Goal: Task Accomplishment & Management: Use online tool/utility

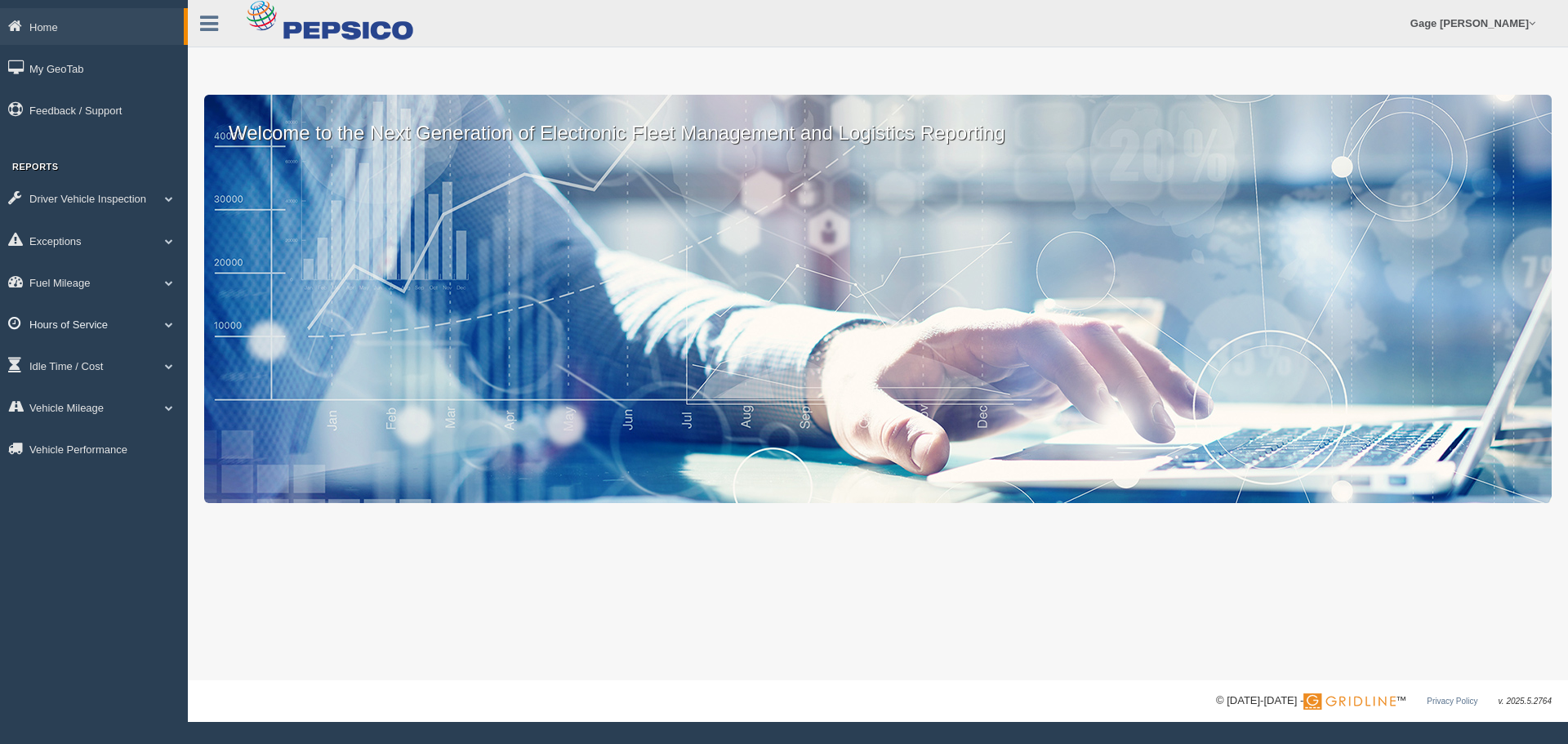
click at [84, 324] on link "Hours of Service" at bounding box center [93, 324] width 187 height 37
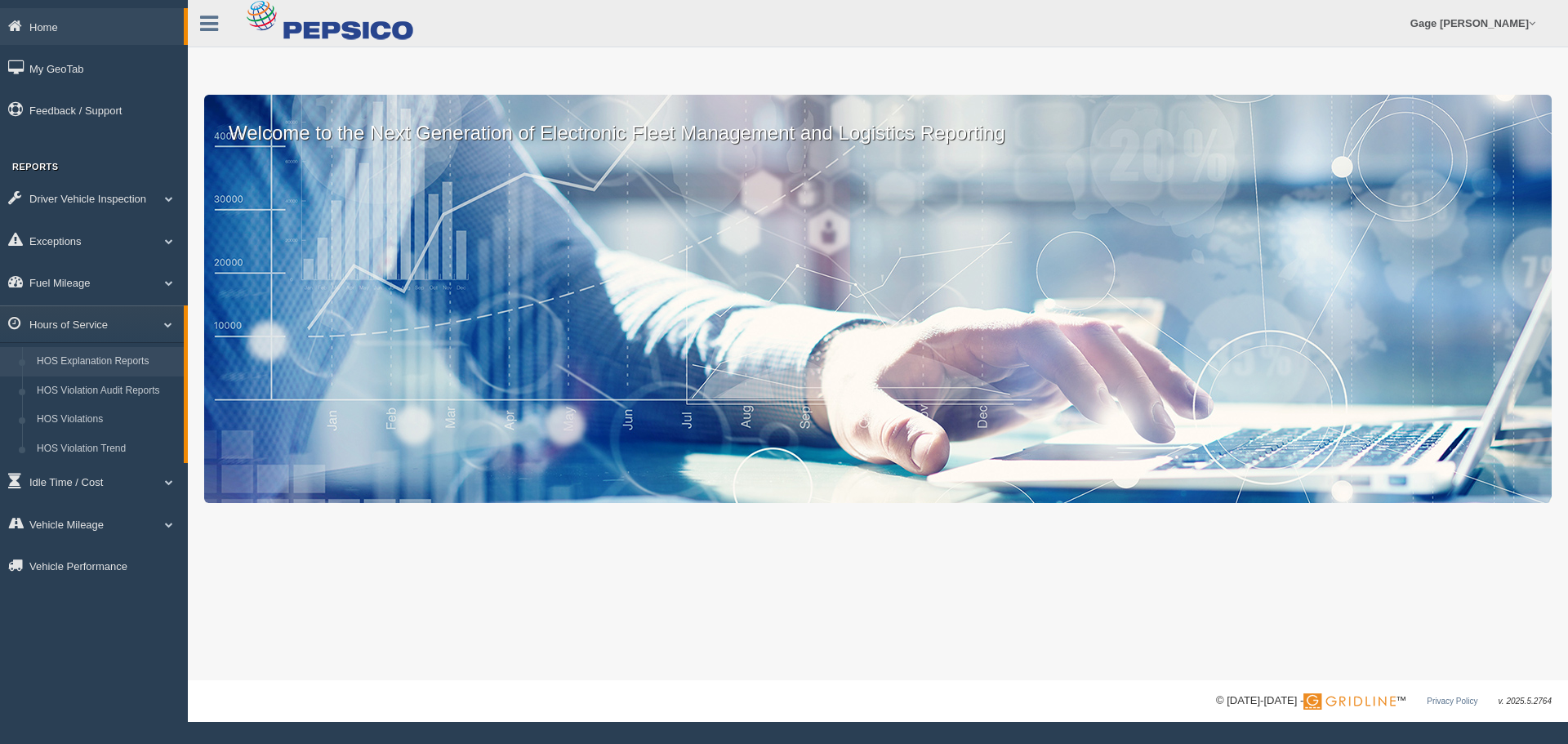
click at [104, 371] on link "HOS Explanation Reports" at bounding box center [106, 361] width 154 height 29
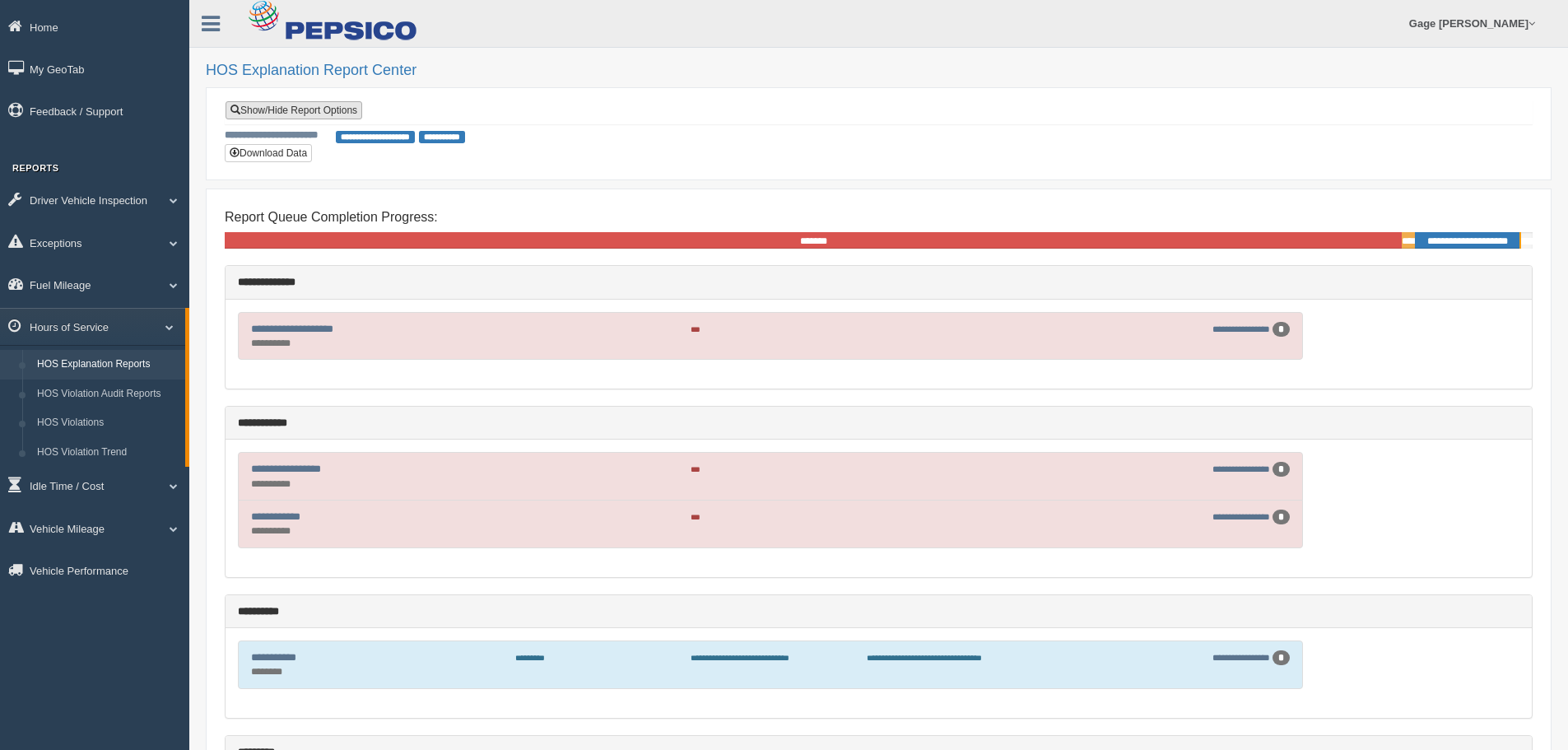
click at [291, 104] on link "Show/Hide Report Options" at bounding box center [294, 110] width 137 height 19
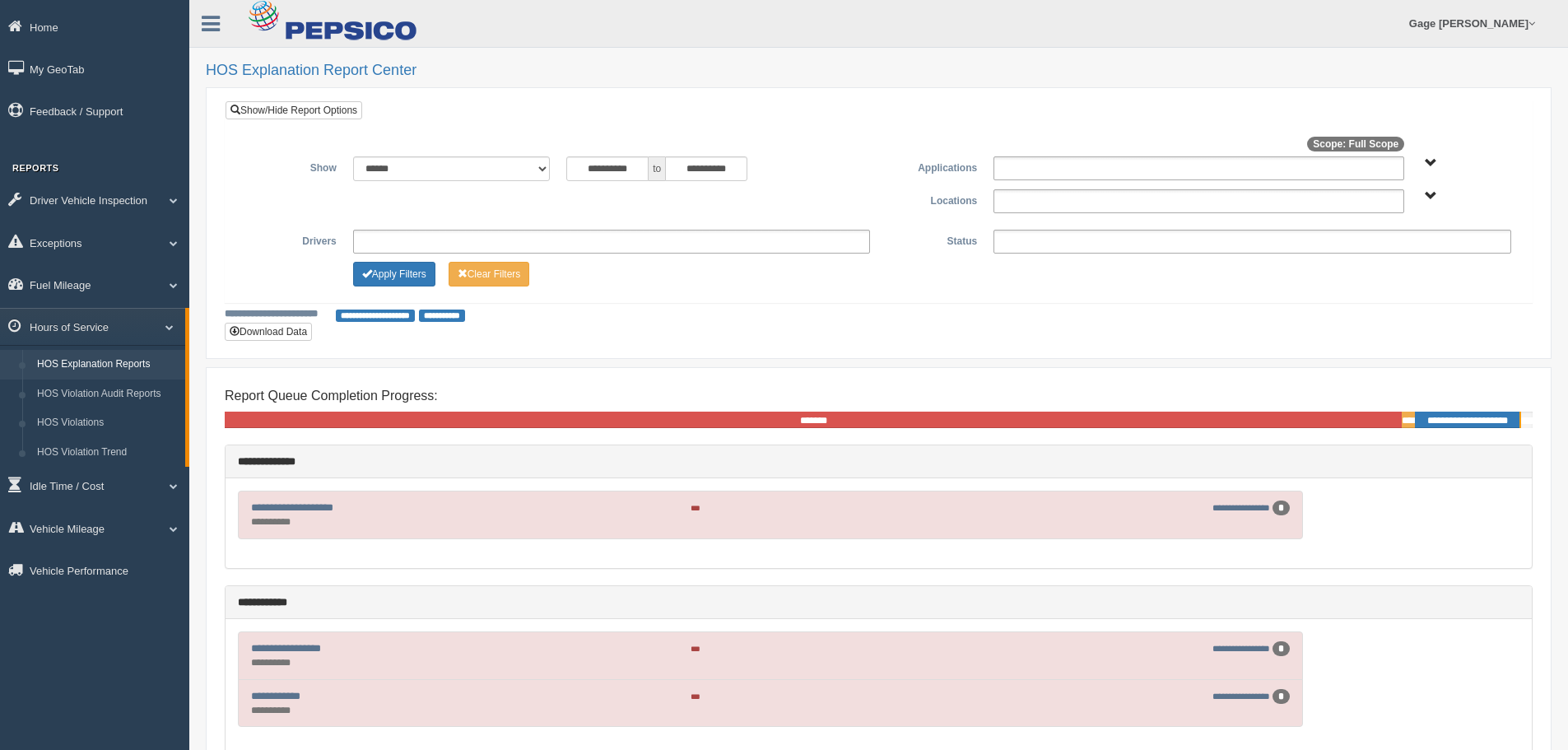
click at [374, 246] on ul "**********" at bounding box center [612, 242] width 518 height 23
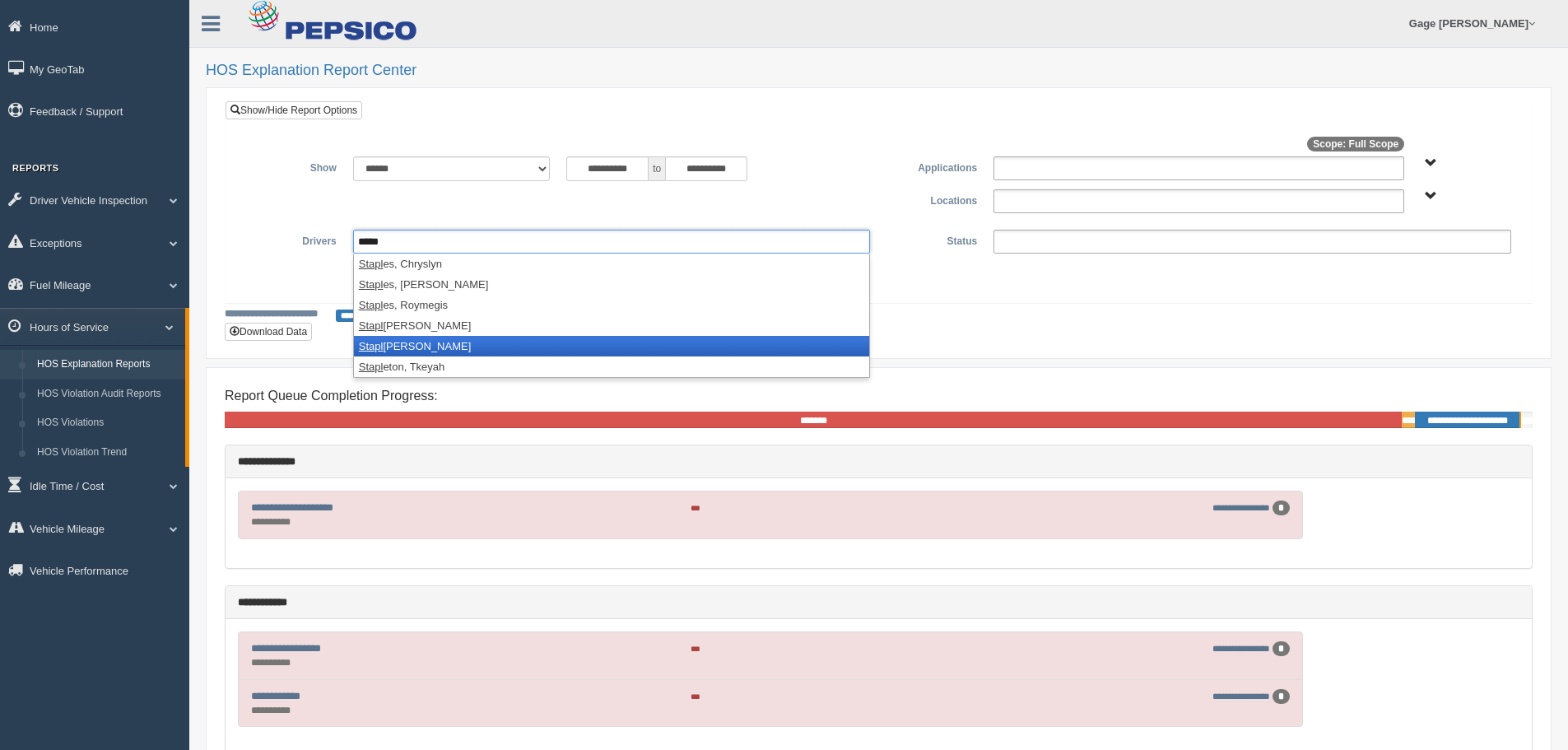
type input "*****"
click at [401, 341] on li "Stapl [PERSON_NAME]" at bounding box center [612, 346] width 516 height 21
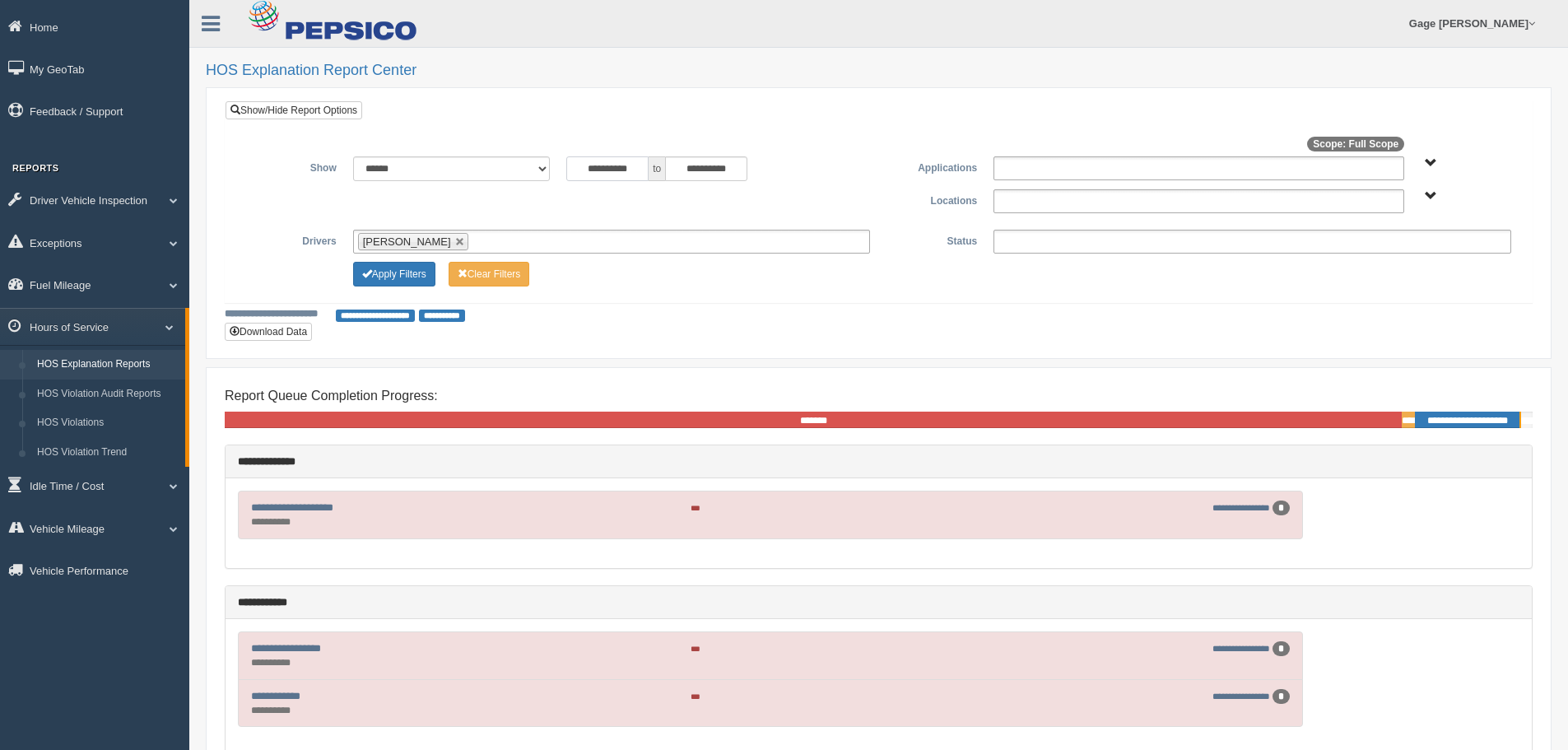
click at [609, 173] on input "**********" at bounding box center [608, 168] width 82 height 24
click at [609, 168] on input "**********" at bounding box center [608, 168] width 82 height 24
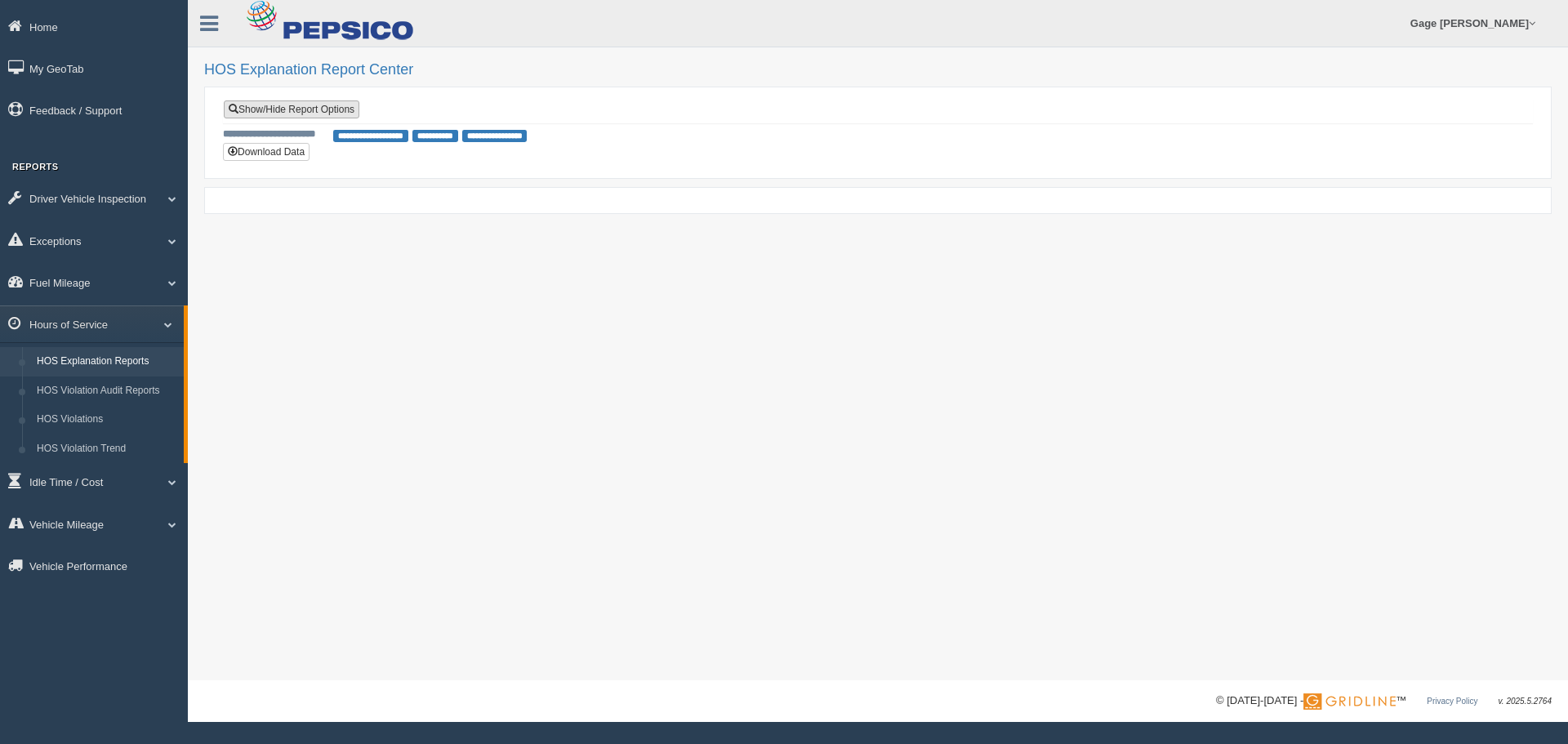
click at [293, 107] on link "Show/Hide Report Options" at bounding box center [291, 109] width 136 height 18
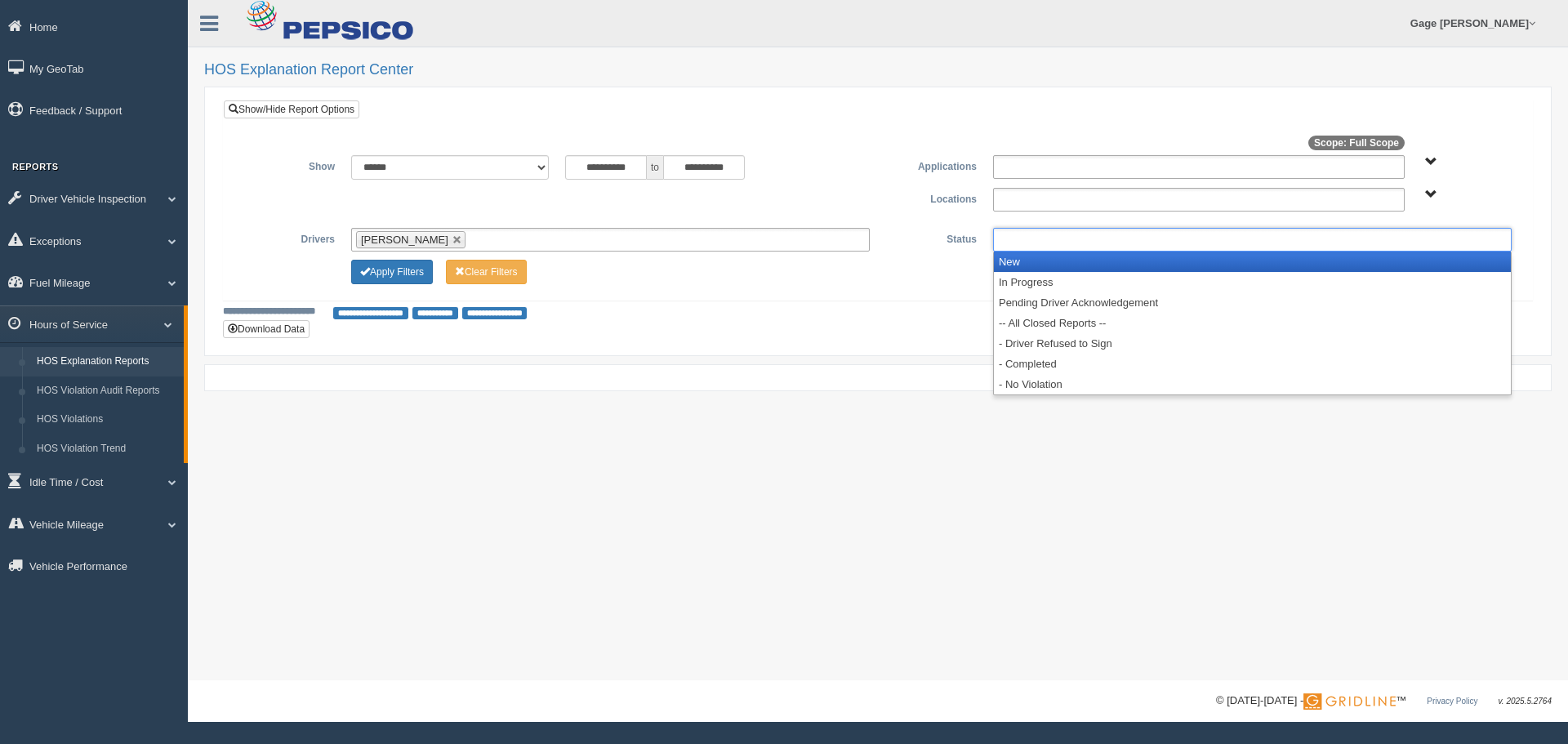
click at [1035, 233] on ul at bounding box center [1252, 240] width 518 height 23
click at [1038, 261] on li "New" at bounding box center [1251, 261] width 517 height 20
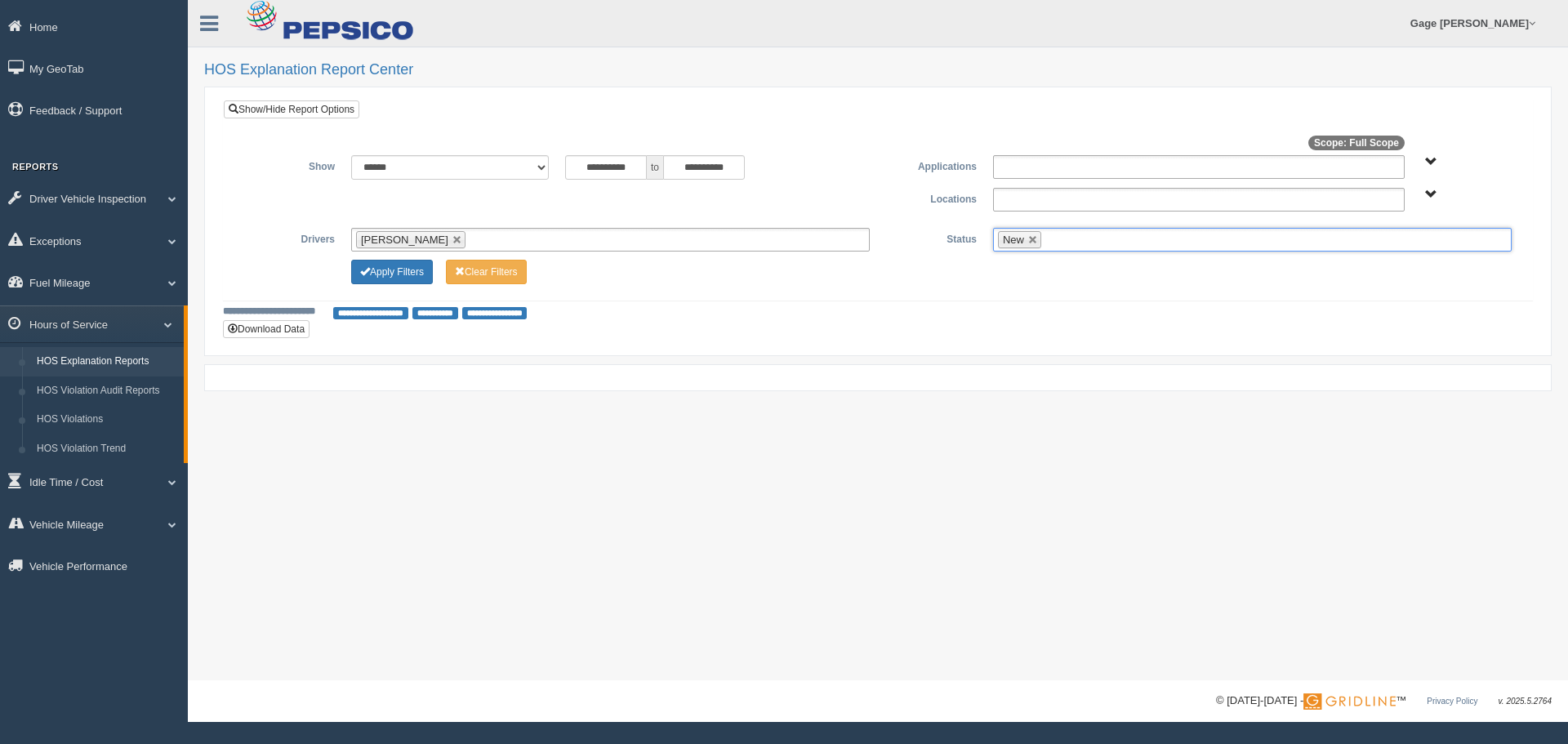
click at [1070, 245] on ul "New" at bounding box center [1252, 240] width 518 height 23
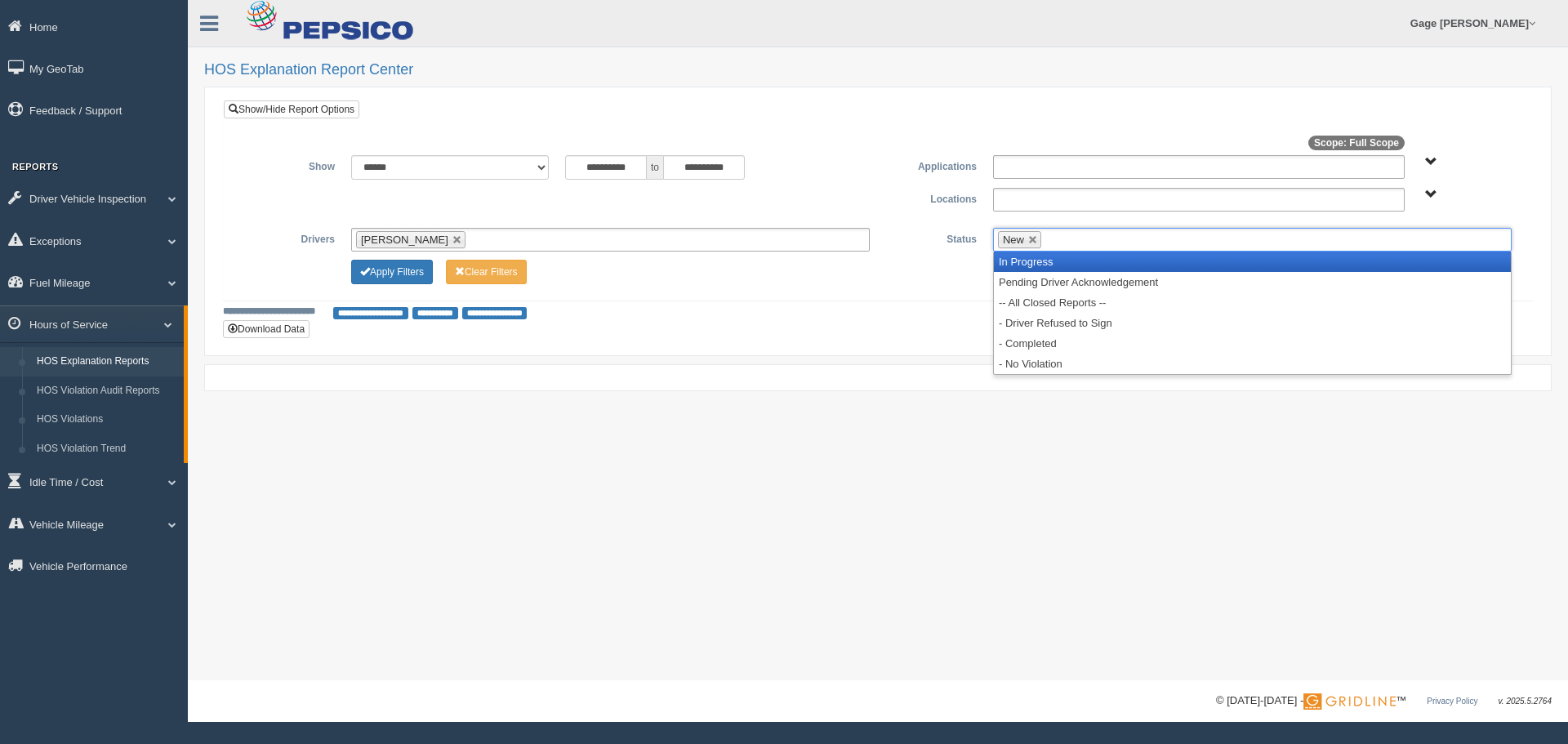
click at [1060, 264] on li "In Progress" at bounding box center [1251, 261] width 517 height 20
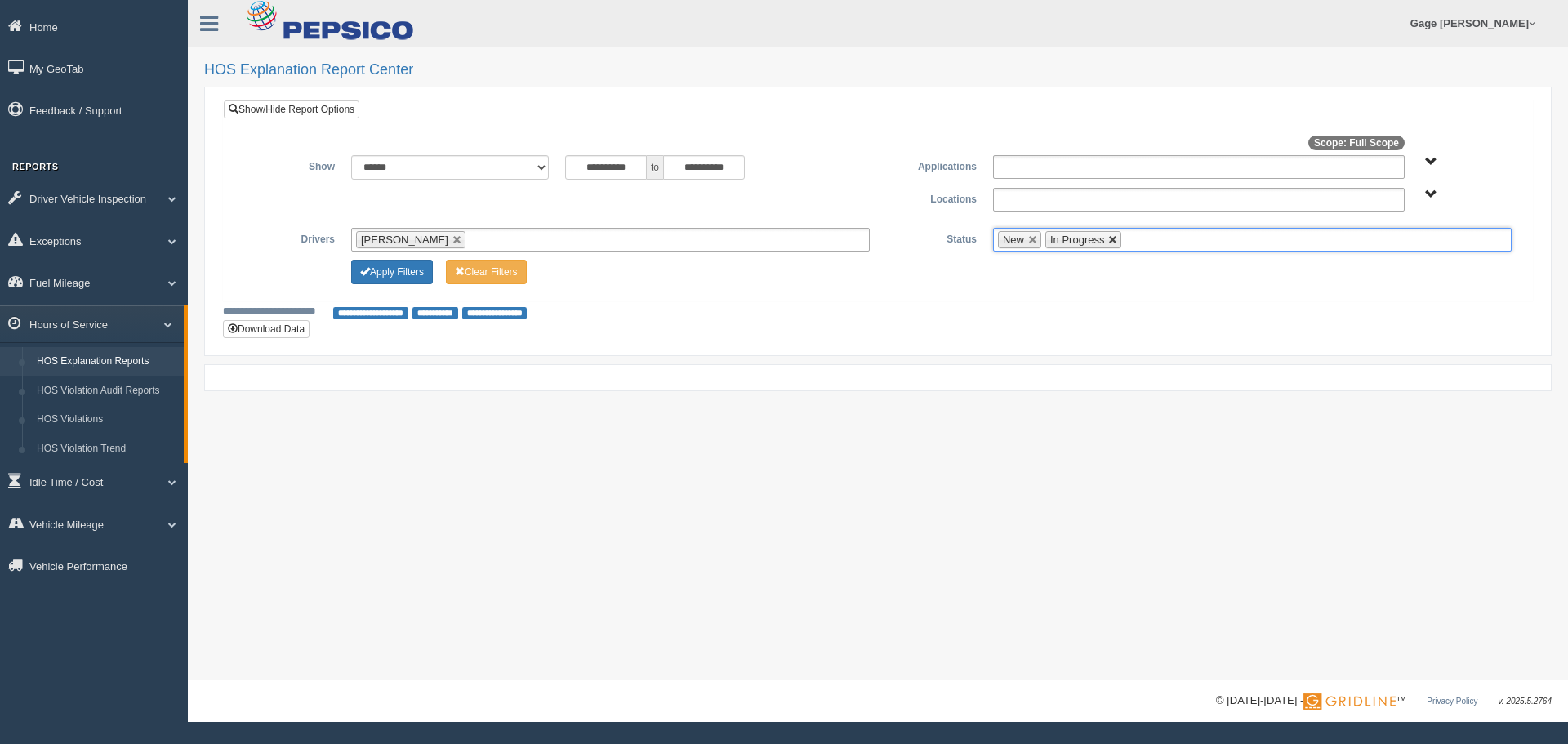
click at [1118, 244] on link at bounding box center [1113, 240] width 10 height 10
click at [1139, 245] on ul "New" at bounding box center [1252, 240] width 518 height 23
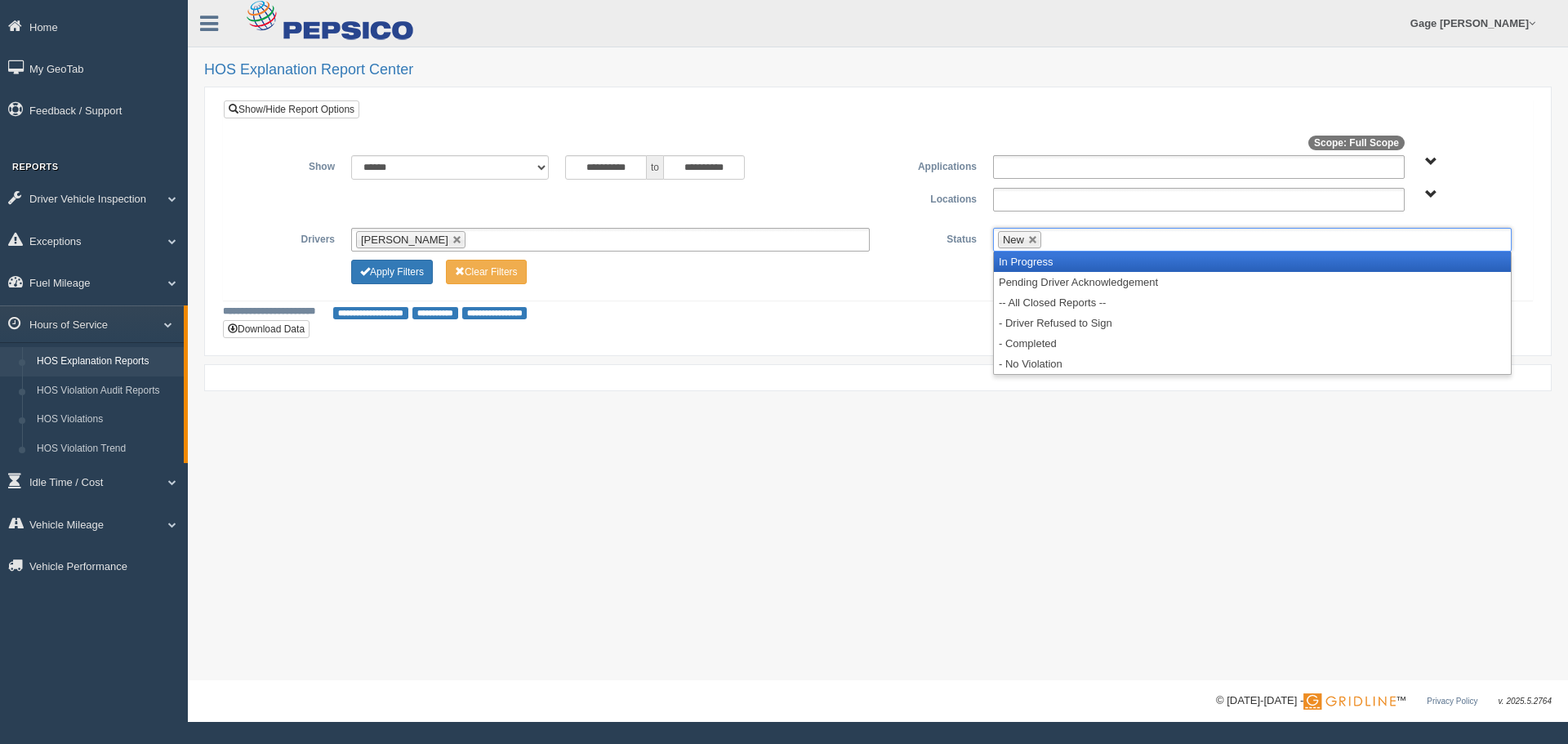
click at [1122, 257] on li "In Progress" at bounding box center [1251, 261] width 517 height 20
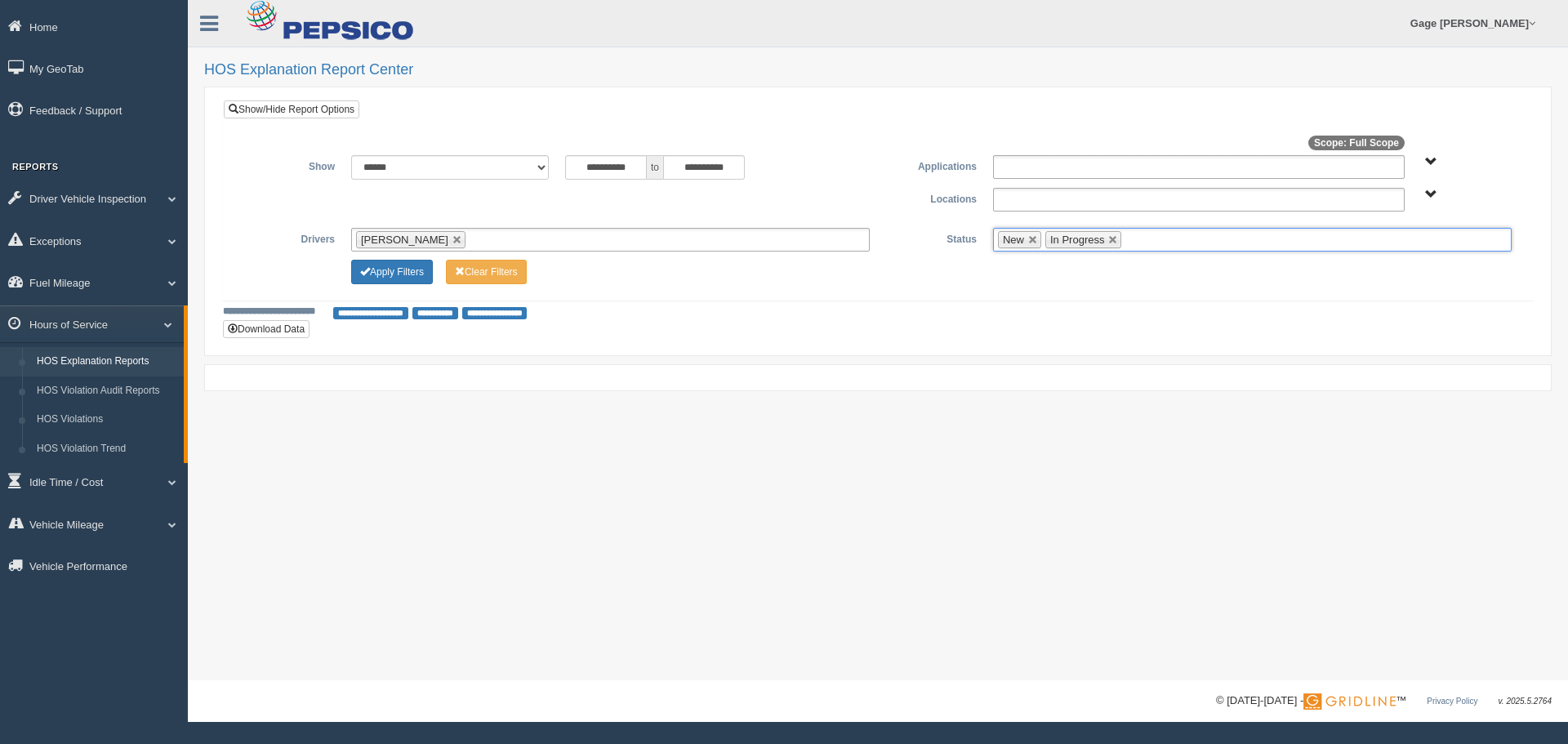
click at [1220, 242] on ul "New In Progress" at bounding box center [1252, 240] width 518 height 23
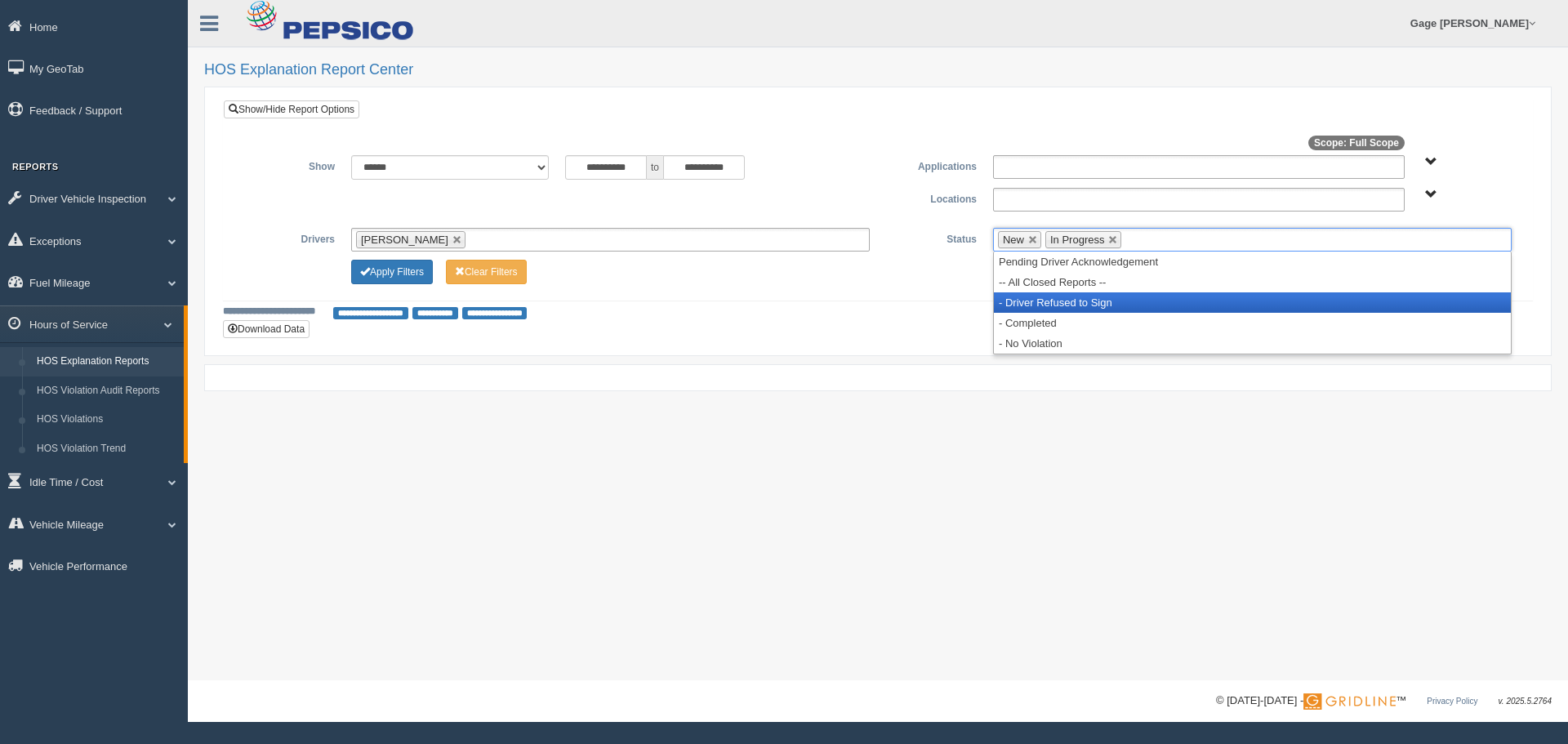
click at [1193, 293] on li "- Driver Refused to Sign" at bounding box center [1251, 302] width 517 height 20
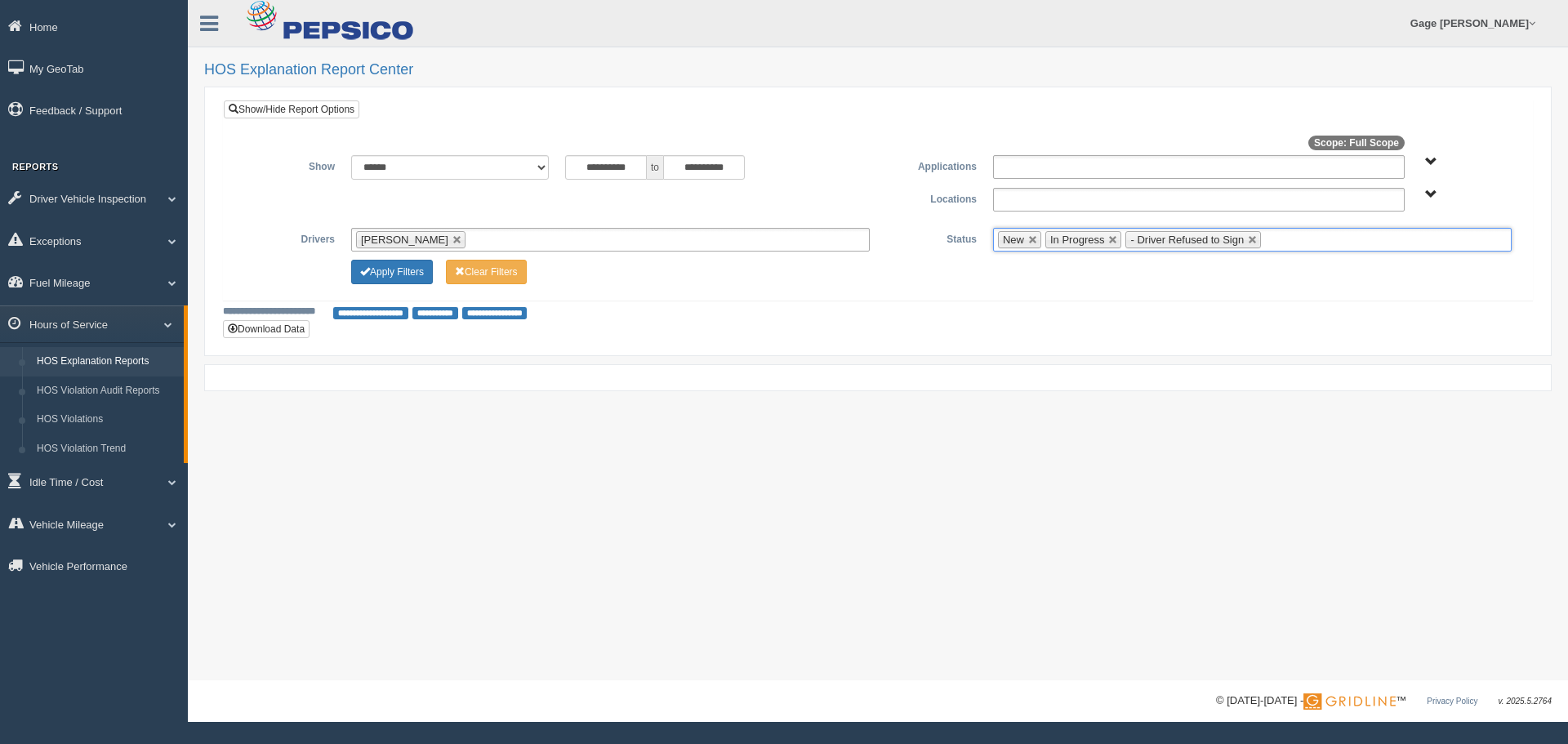
click at [1292, 239] on ul "New In Progress - Driver Refused to Sign" at bounding box center [1252, 240] width 518 height 23
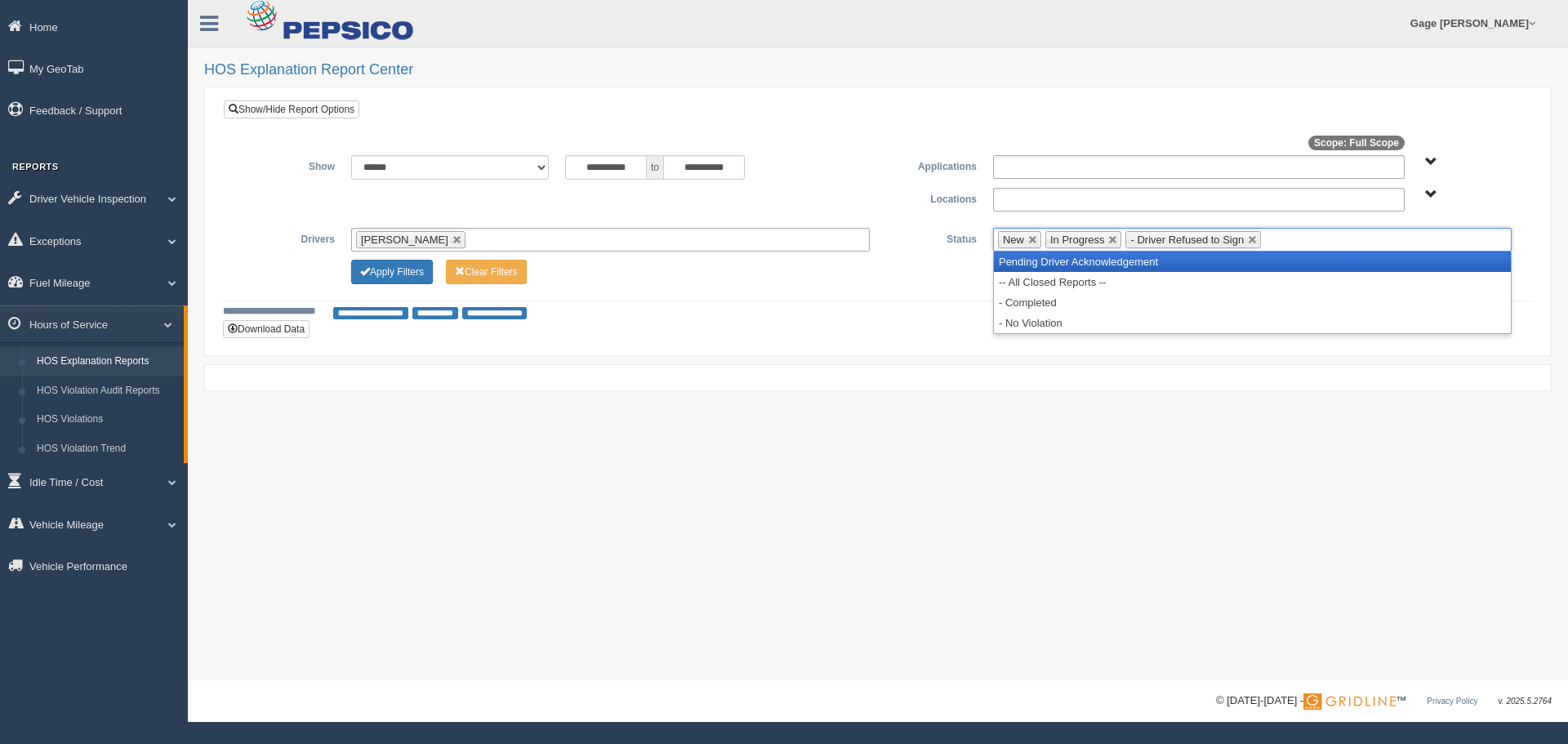
click at [1226, 283] on li "-- All Closed Reports --" at bounding box center [1251, 282] width 517 height 20
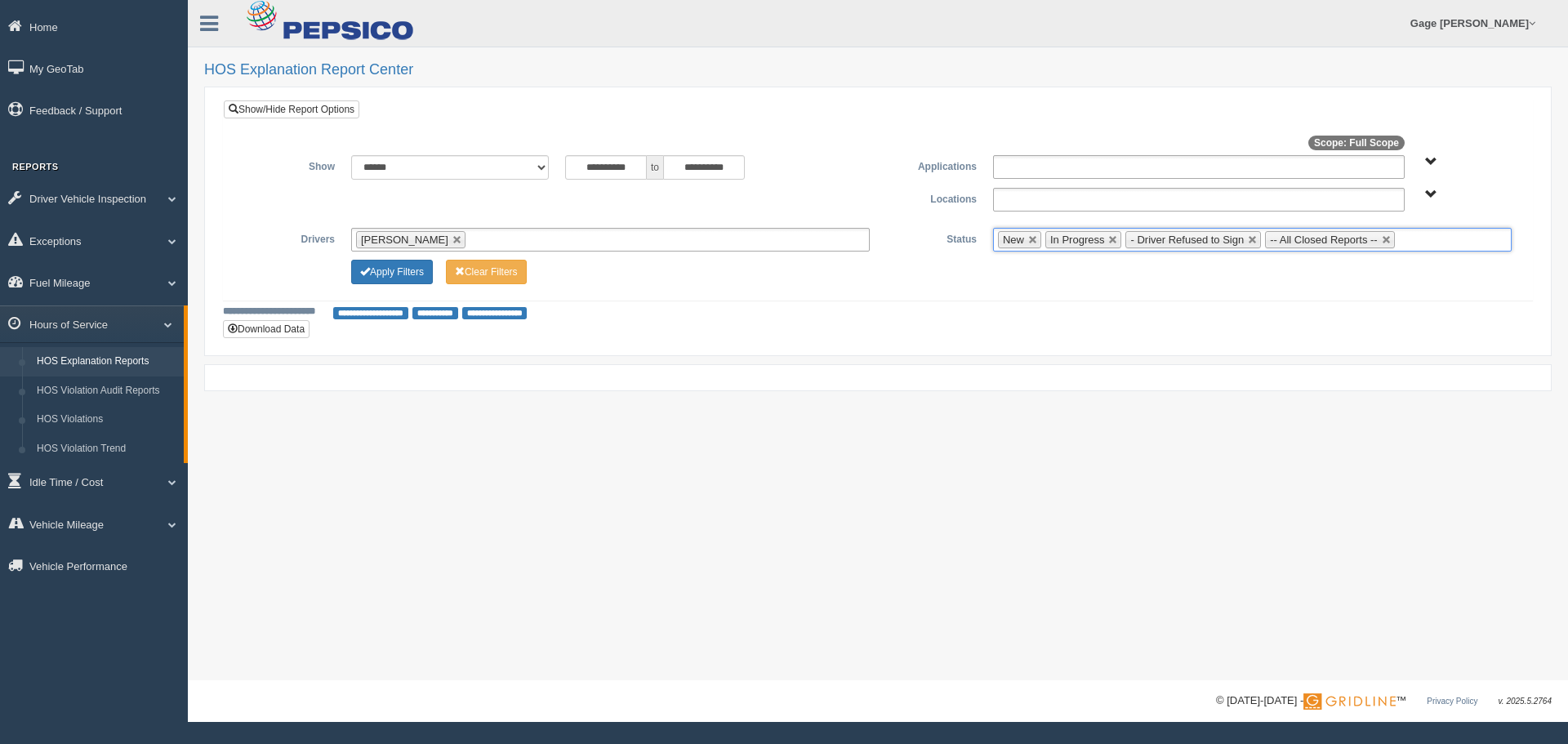
click at [1419, 235] on ul "New In Progress - Driver Refused to Sign -- All Closed Reports --" at bounding box center [1252, 240] width 518 height 23
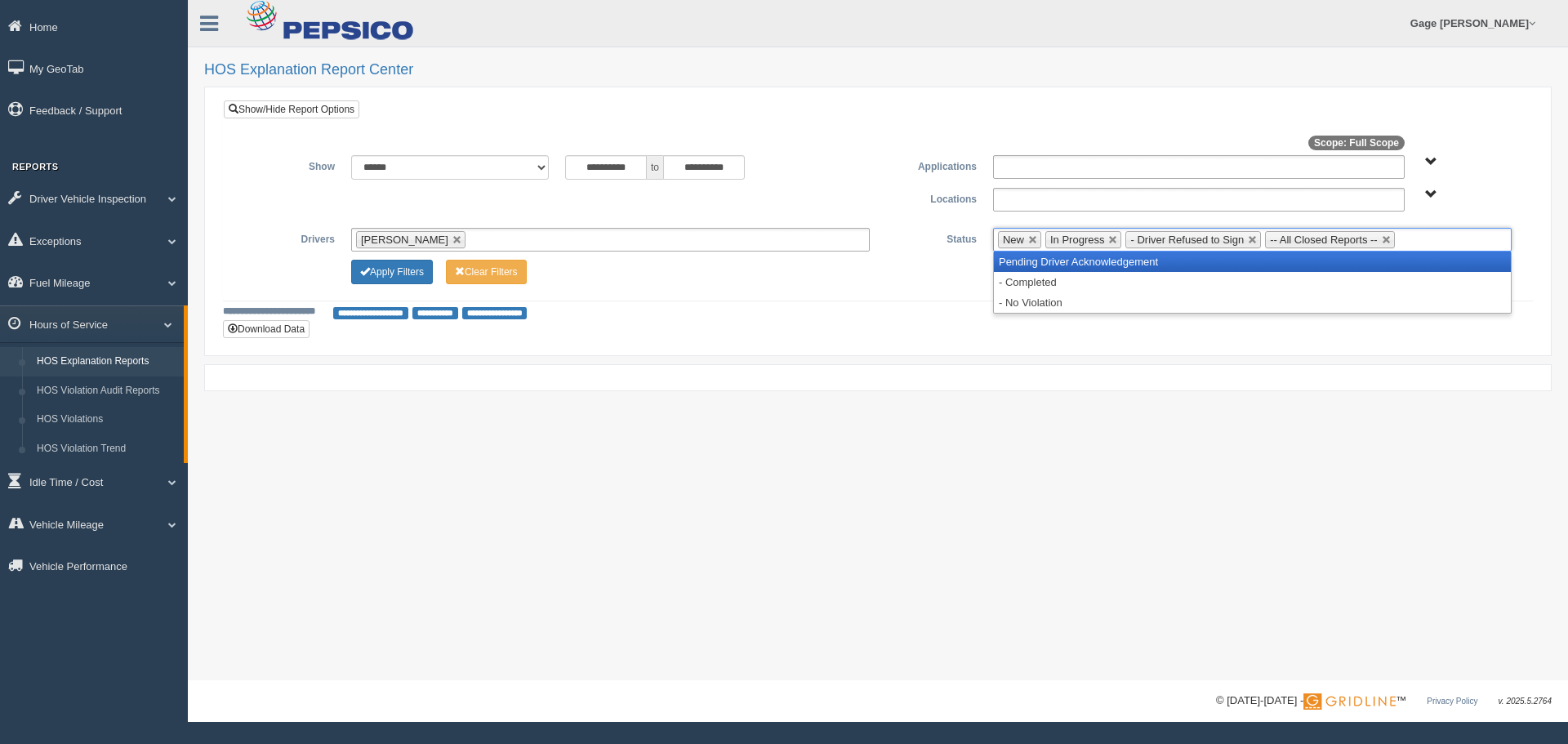
click at [1373, 260] on li "Pending Driver Acknowledgement" at bounding box center [1251, 261] width 517 height 20
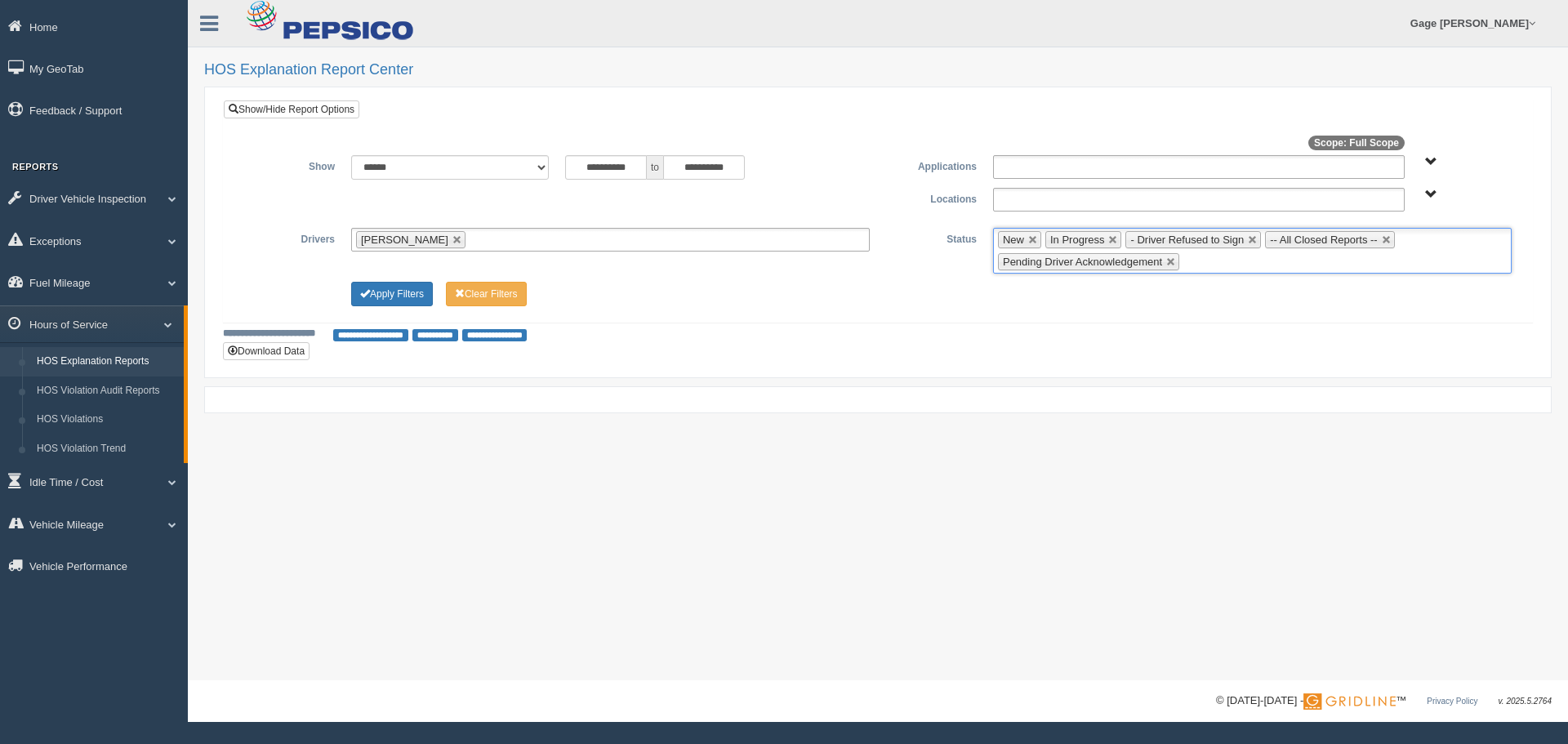
click at [1454, 242] on ul "New In Progress - Driver Refused to Sign -- All Closed Reports -- Pending Drive…" at bounding box center [1252, 251] width 518 height 46
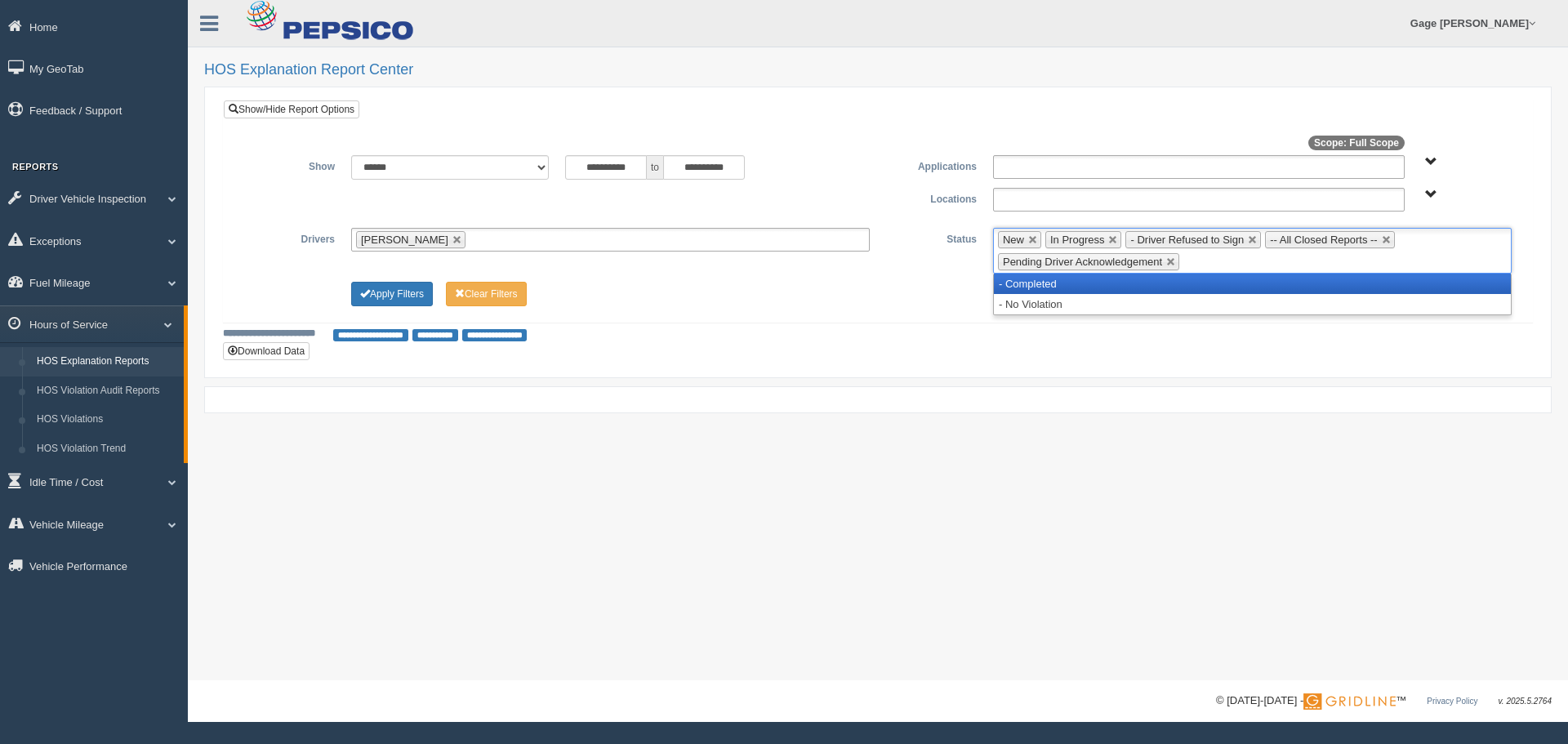
click at [1374, 277] on li "- Completed" at bounding box center [1251, 284] width 517 height 20
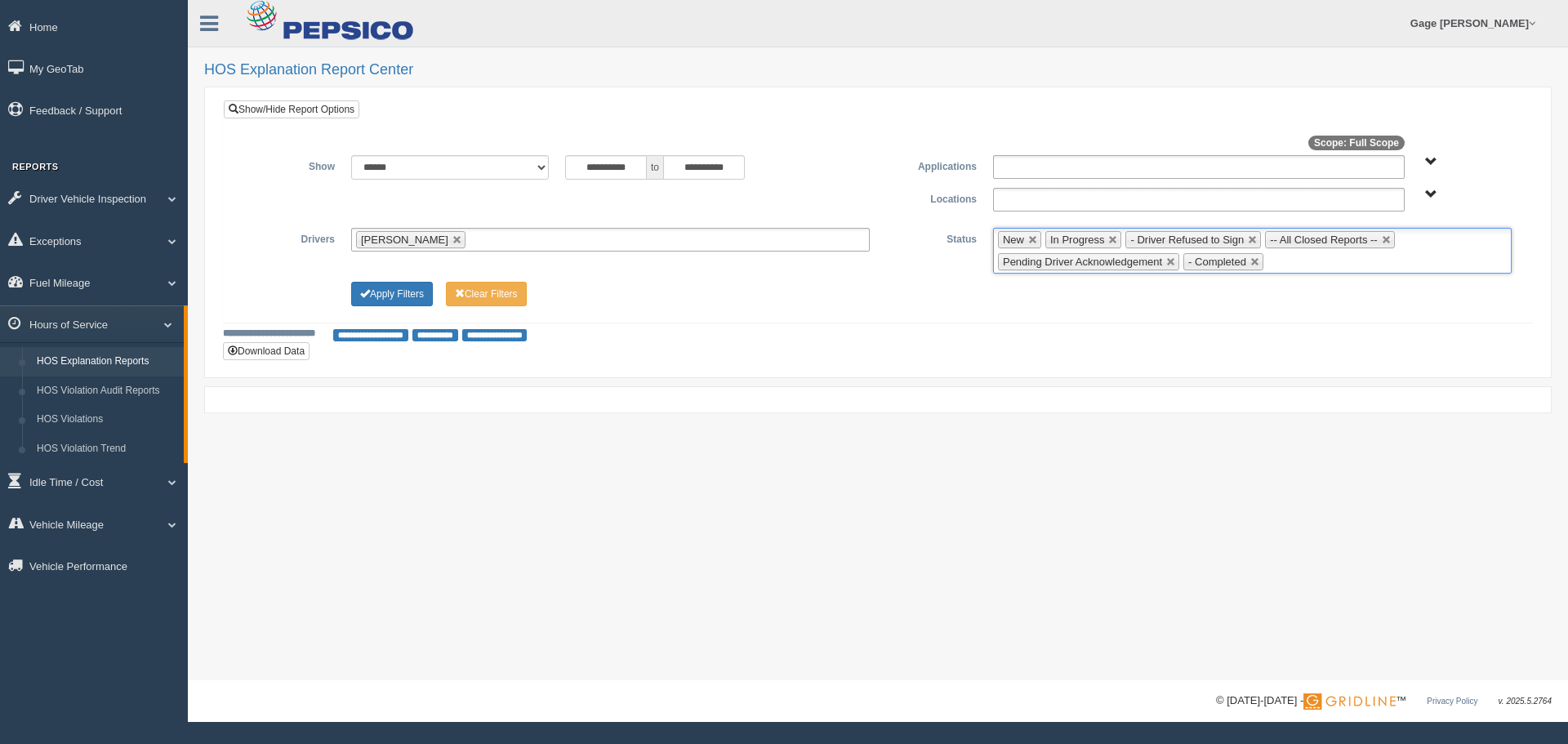
click at [1415, 259] on ul "New In Progress - Driver Refused to Sign -- All Closed Reports -- Pending Drive…" at bounding box center [1252, 251] width 518 height 46
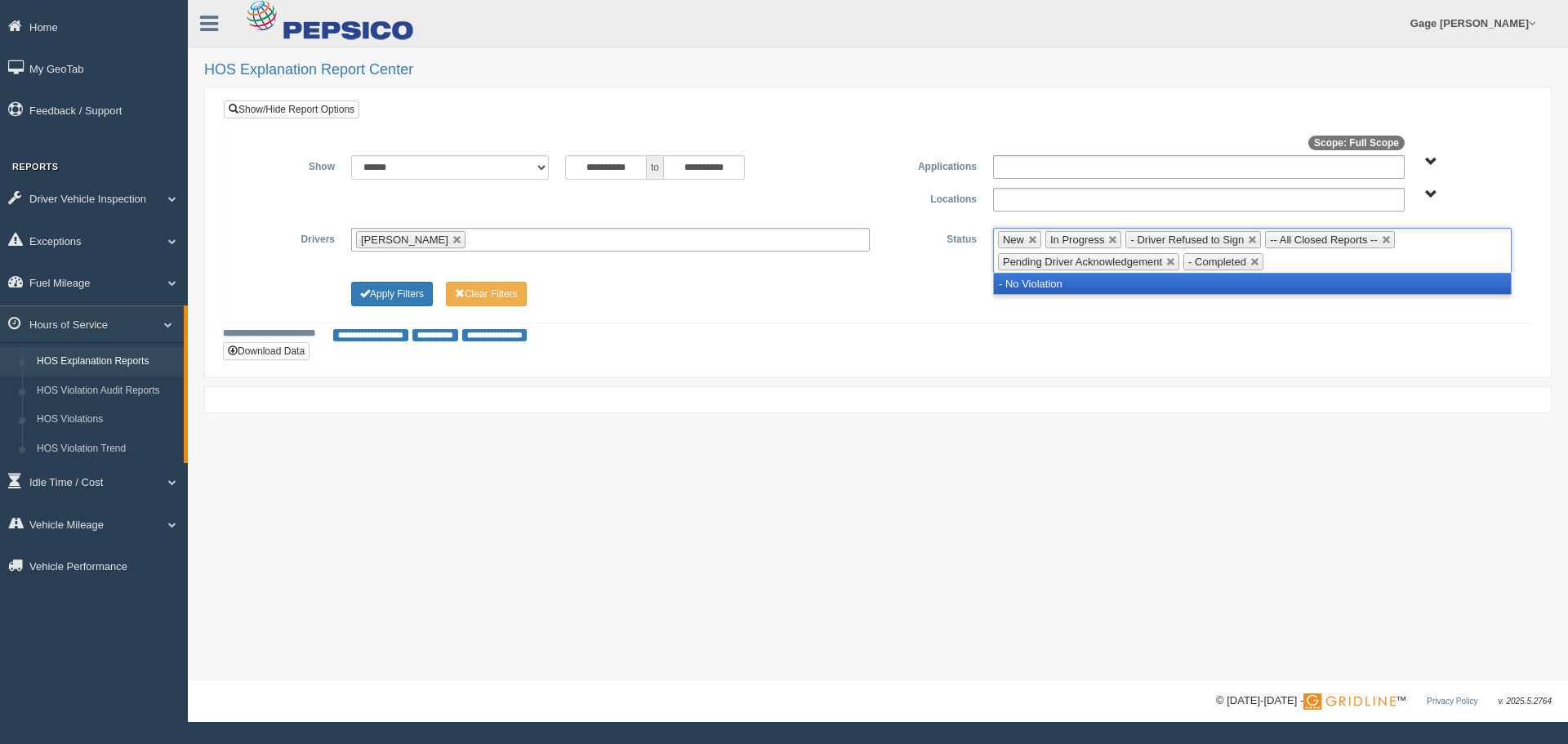
click at [1370, 285] on li "- No Violation" at bounding box center [1251, 284] width 517 height 20
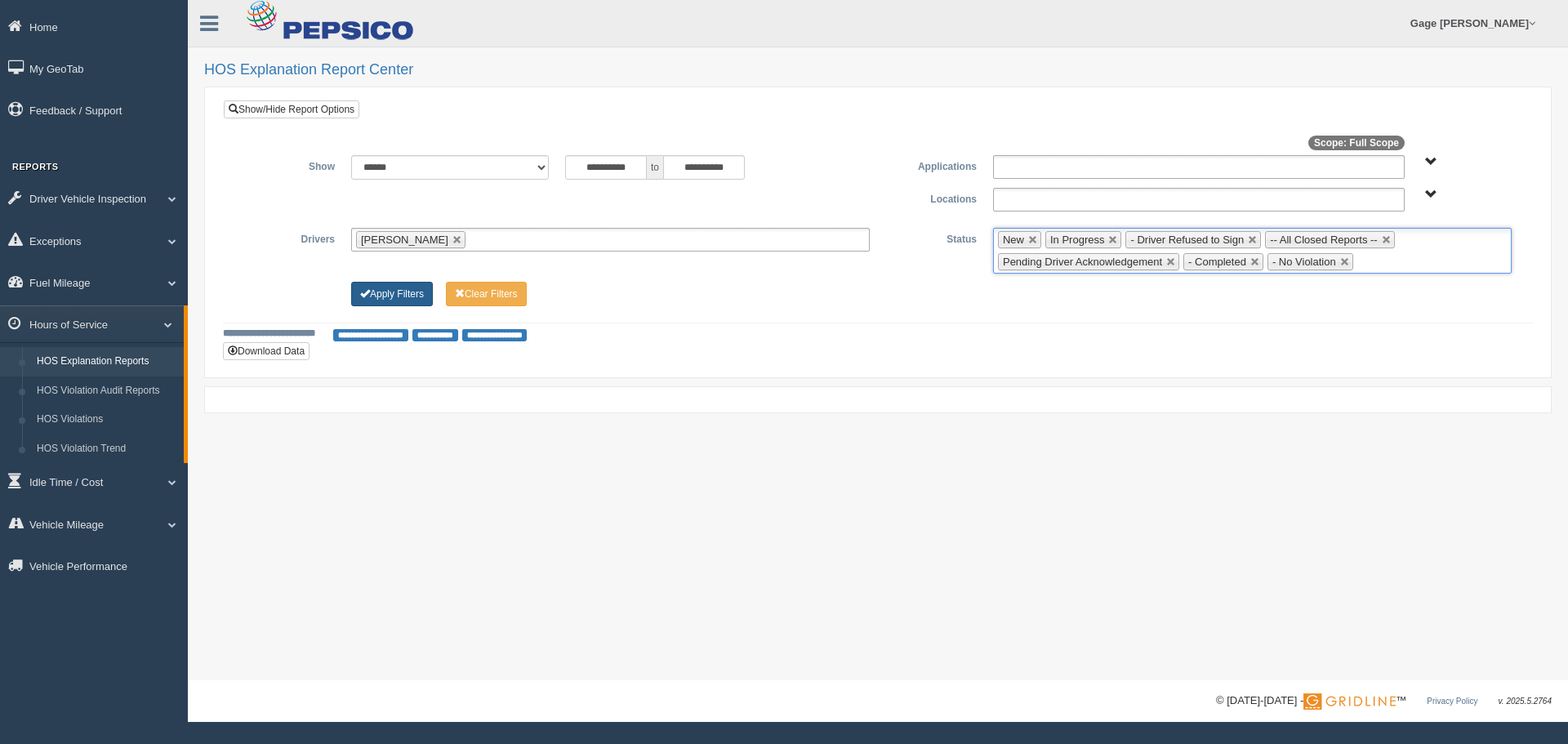
click at [412, 292] on button "Apply Filters" at bounding box center [392, 293] width 82 height 24
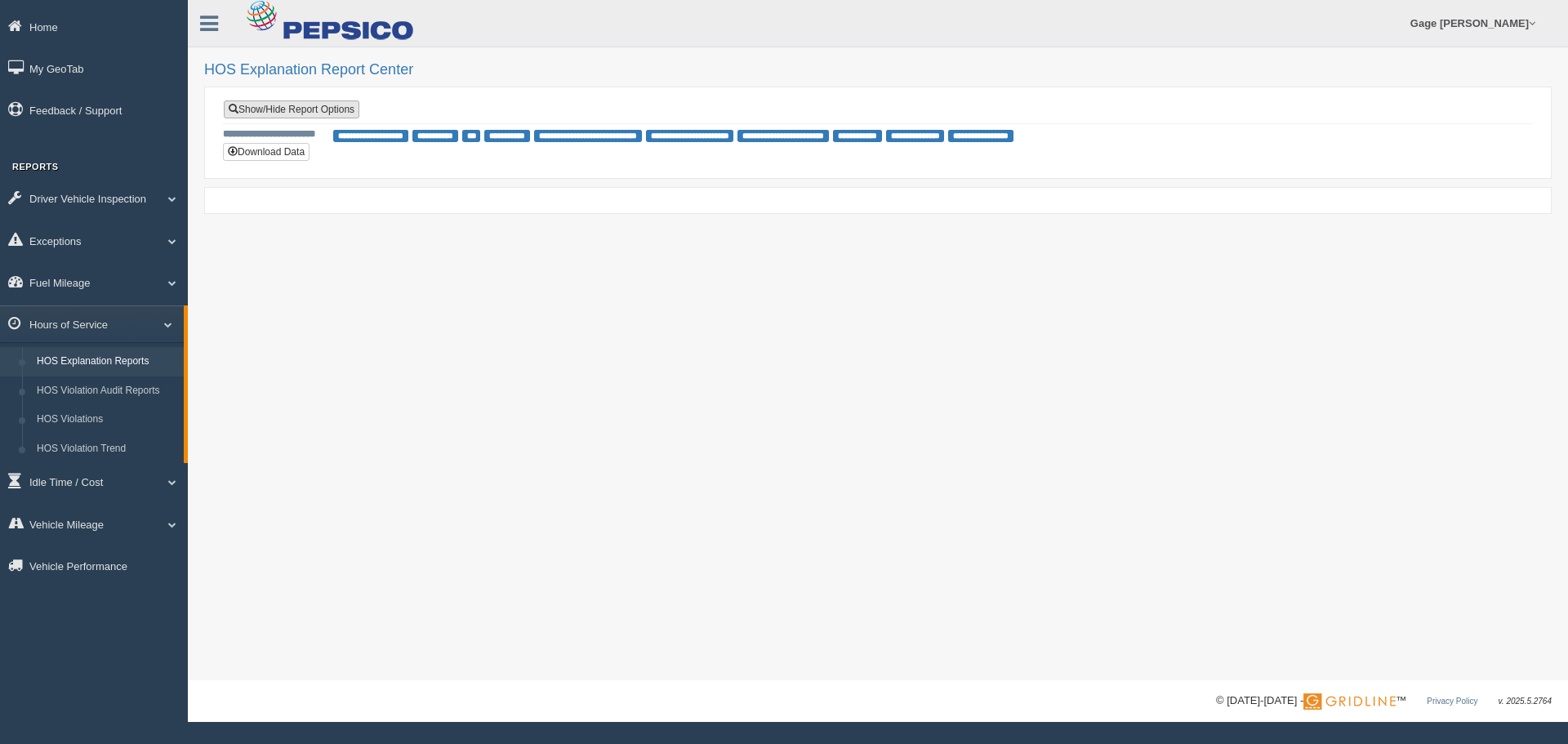
click at [290, 113] on link "Show/Hide Report Options" at bounding box center [291, 109] width 136 height 18
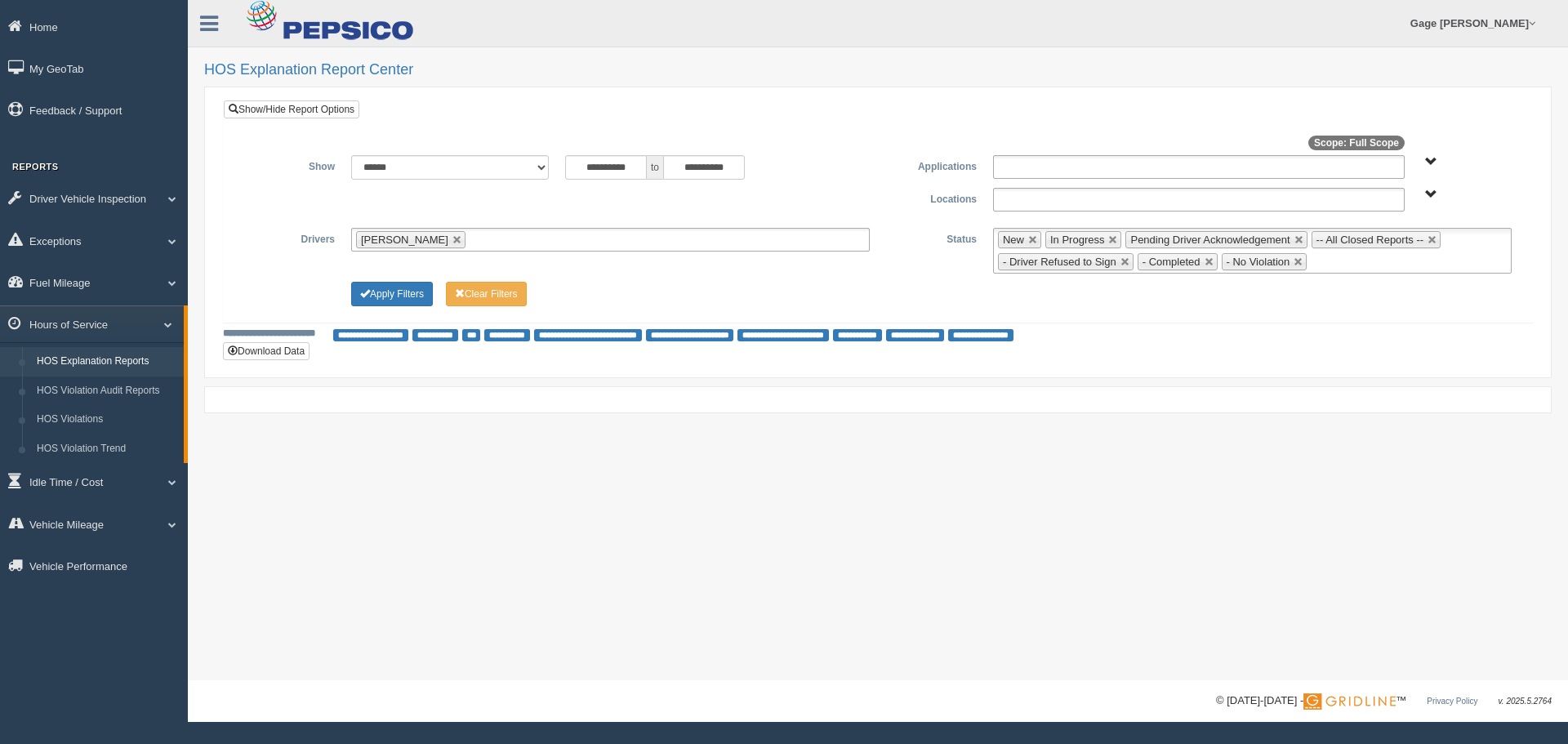
click at [999, 285] on div "Apply Filters Clear Filters" at bounding box center [878, 291] width 1284 height 19
click at [870, 285] on div "Apply Filters Clear Filters" at bounding box center [610, 291] width 535 height 19
click at [906, 257] on div "**********" at bounding box center [878, 251] width 1284 height 46
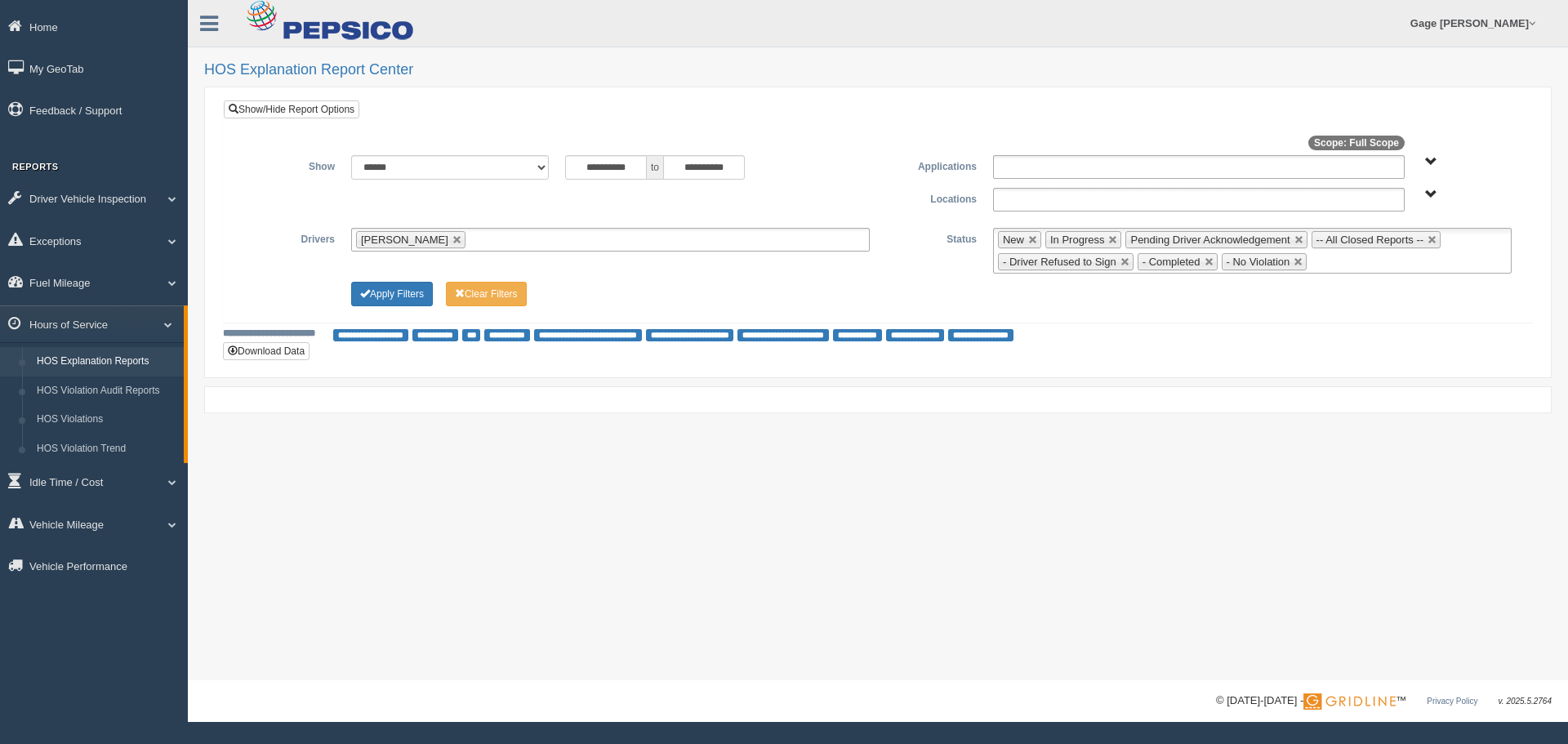
click at [906, 257] on div "**********" at bounding box center [878, 251] width 1284 height 46
